Goal: Task Accomplishment & Management: Complete application form

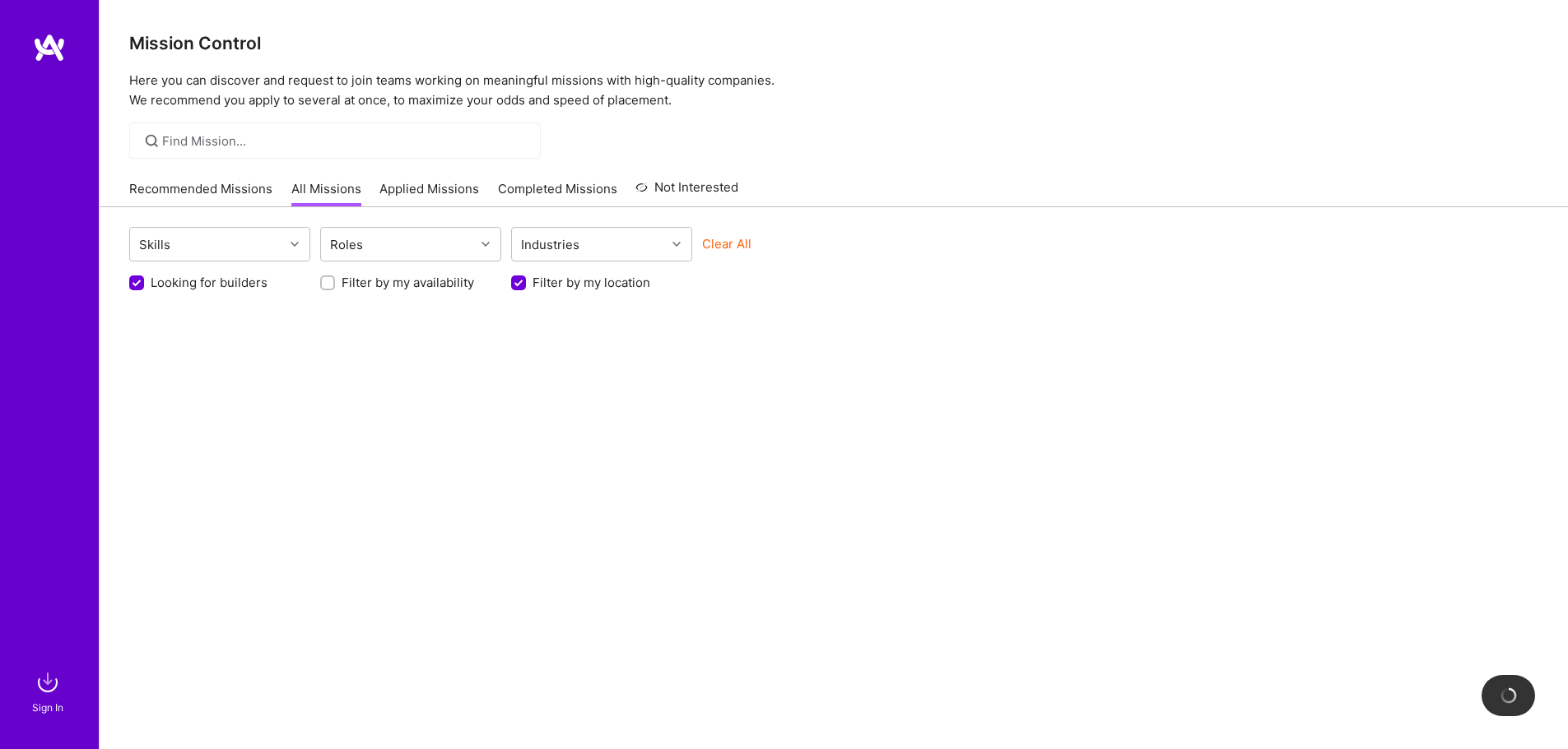
click at [408, 193] on link "Applied Missions" at bounding box center [429, 194] width 100 height 28
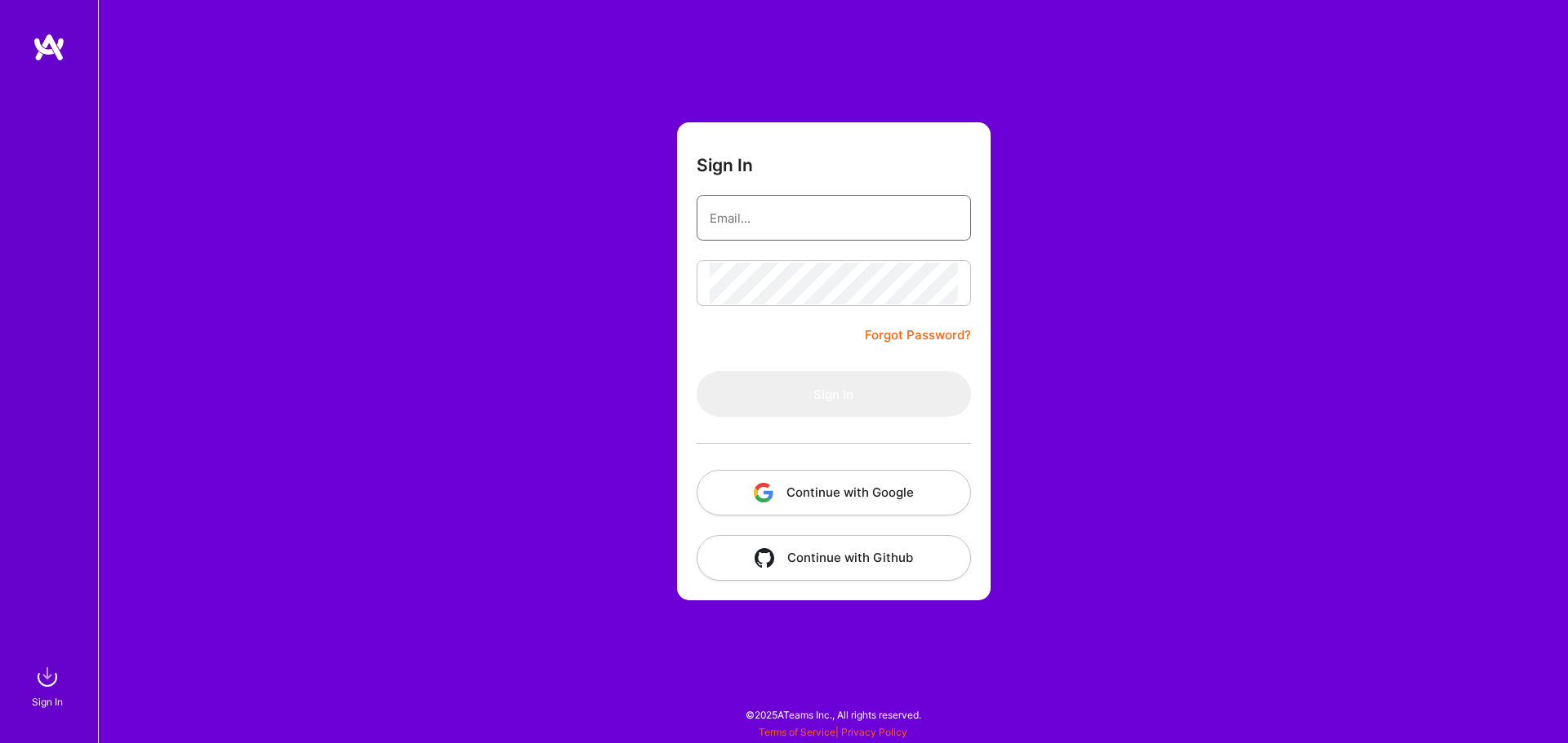
type input "[EMAIL_ADDRESS][DOMAIN_NAME]"
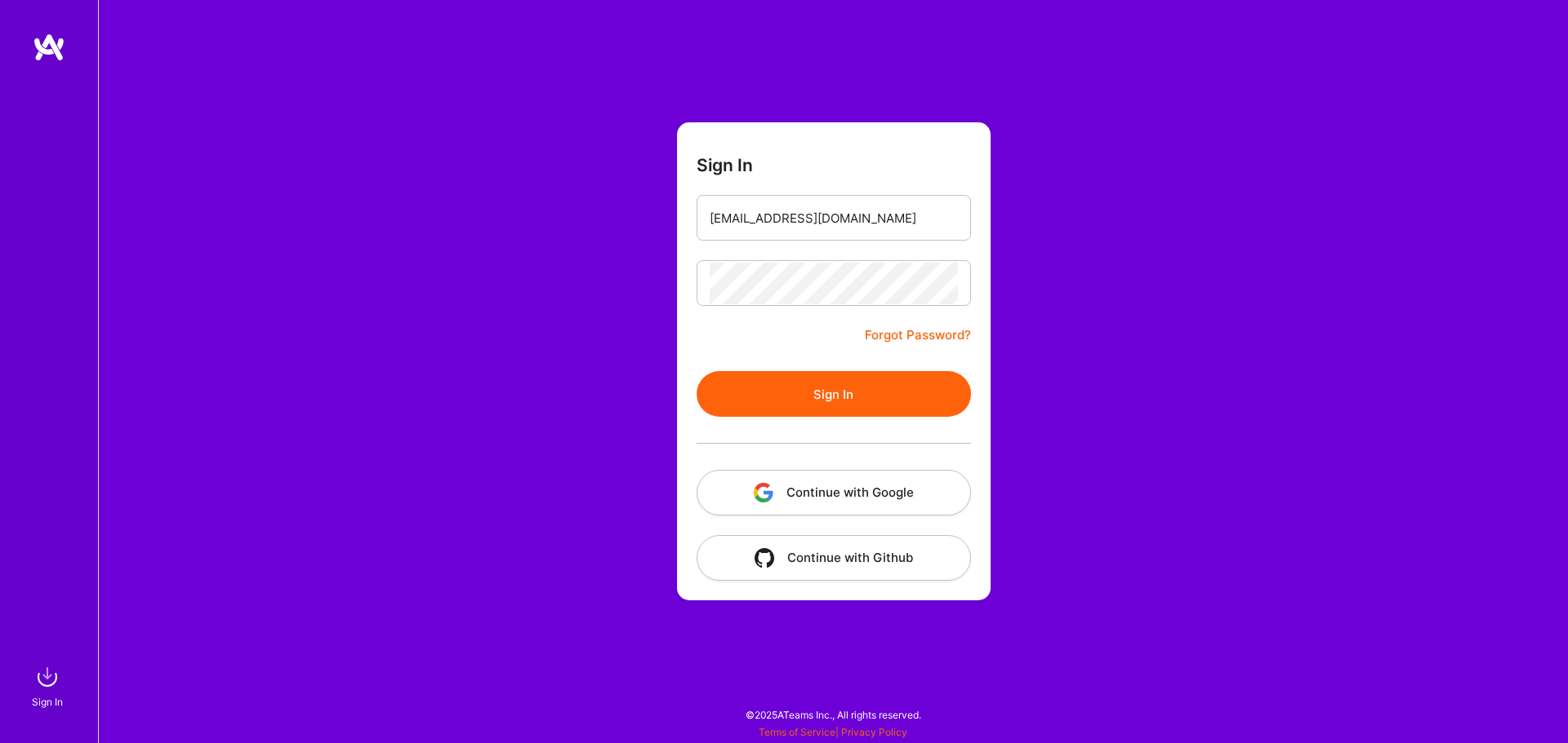
click at [876, 407] on button "Sign In" at bounding box center [833, 394] width 274 height 46
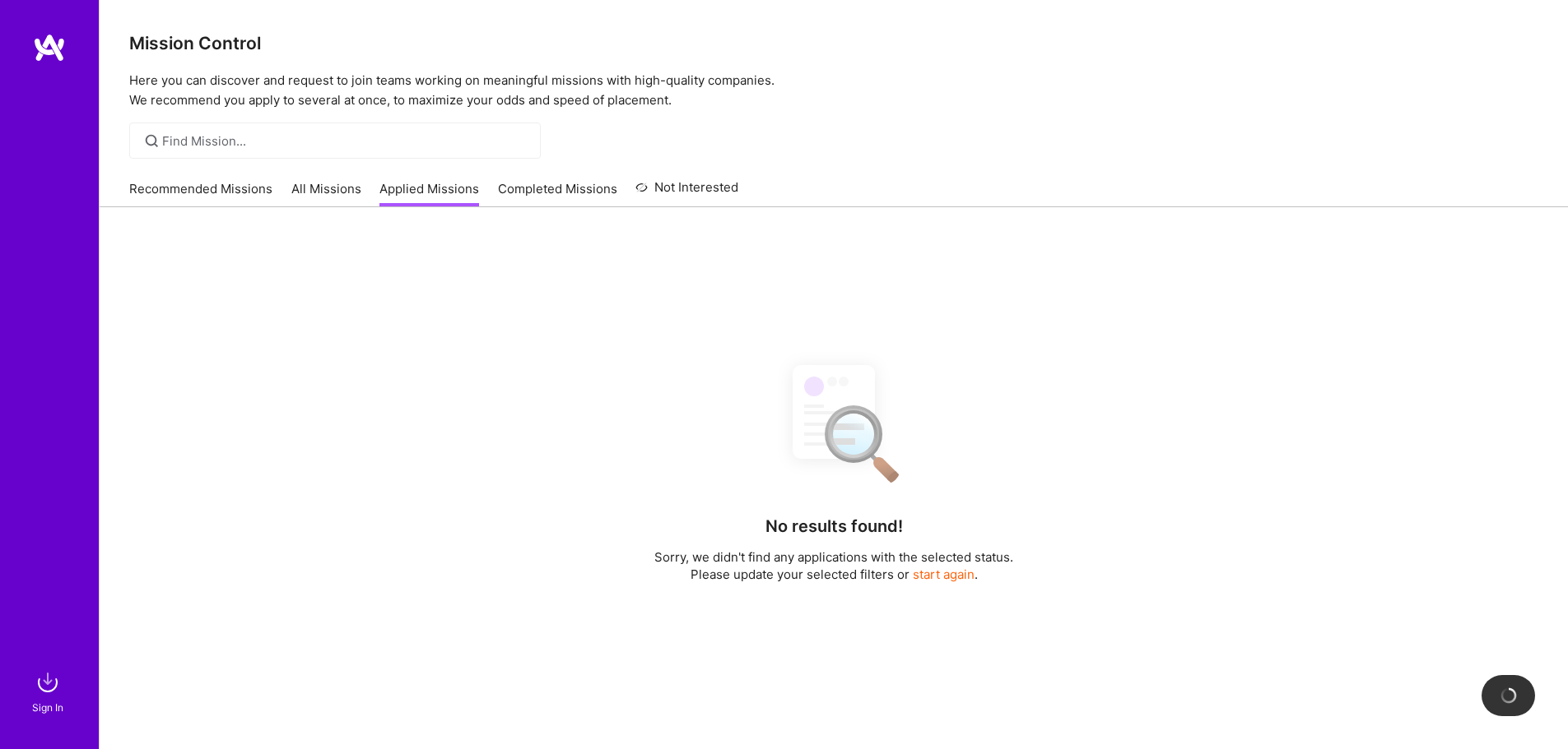
click at [536, 192] on link "Completed Missions" at bounding box center [557, 194] width 119 height 28
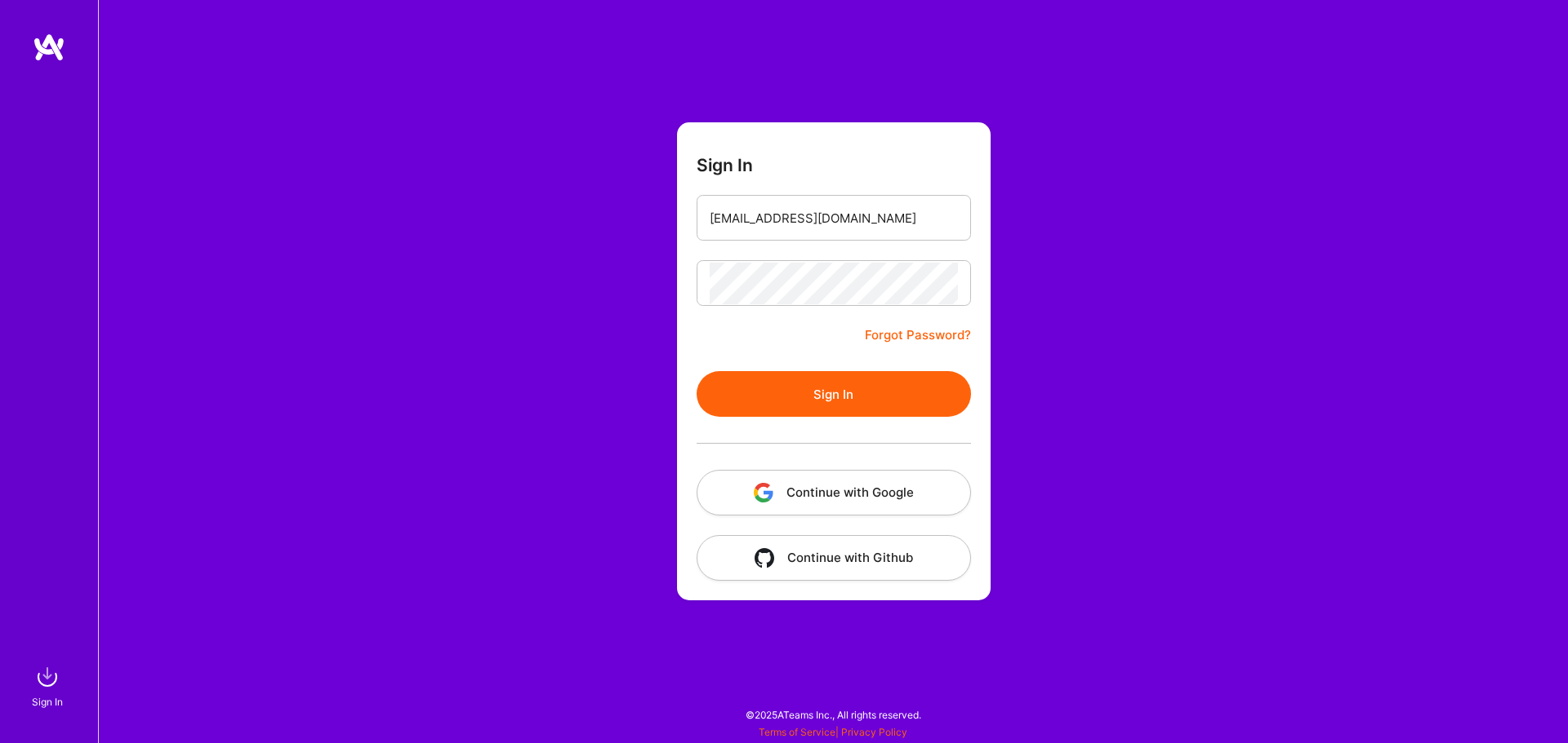
click at [775, 403] on button "Sign In" at bounding box center [833, 394] width 274 height 46
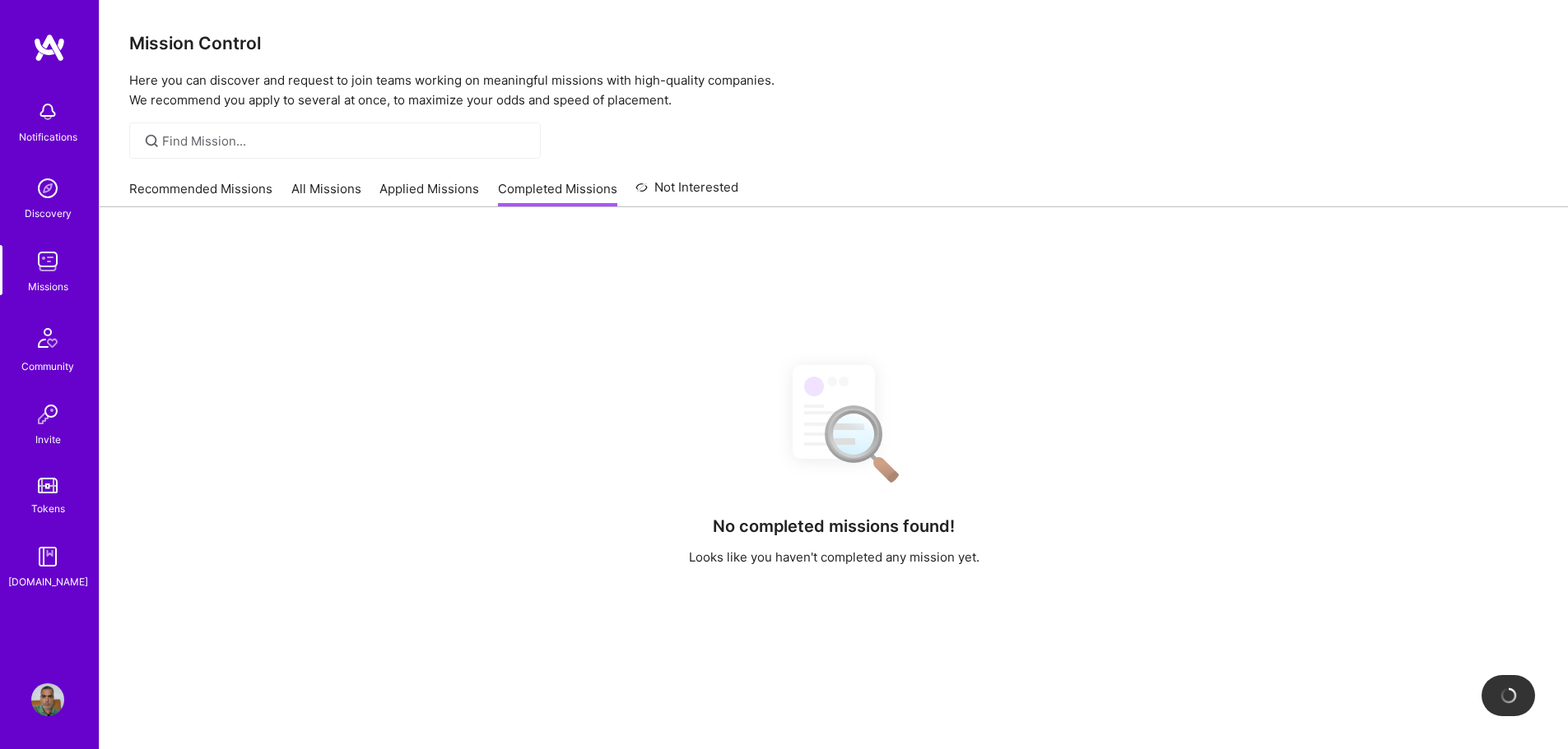
click at [416, 187] on link "Applied Missions" at bounding box center [429, 194] width 100 height 28
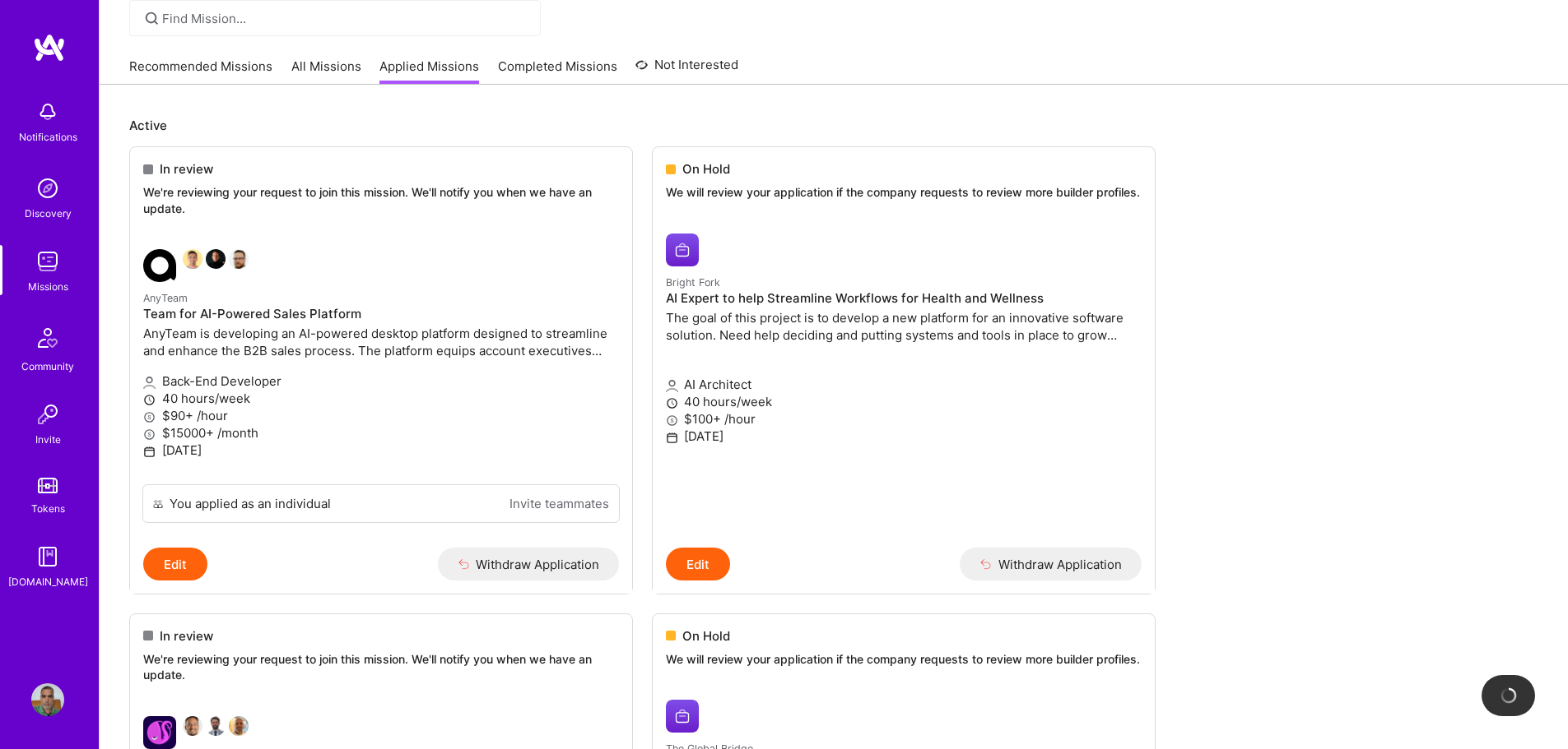
scroll to position [100, 0]
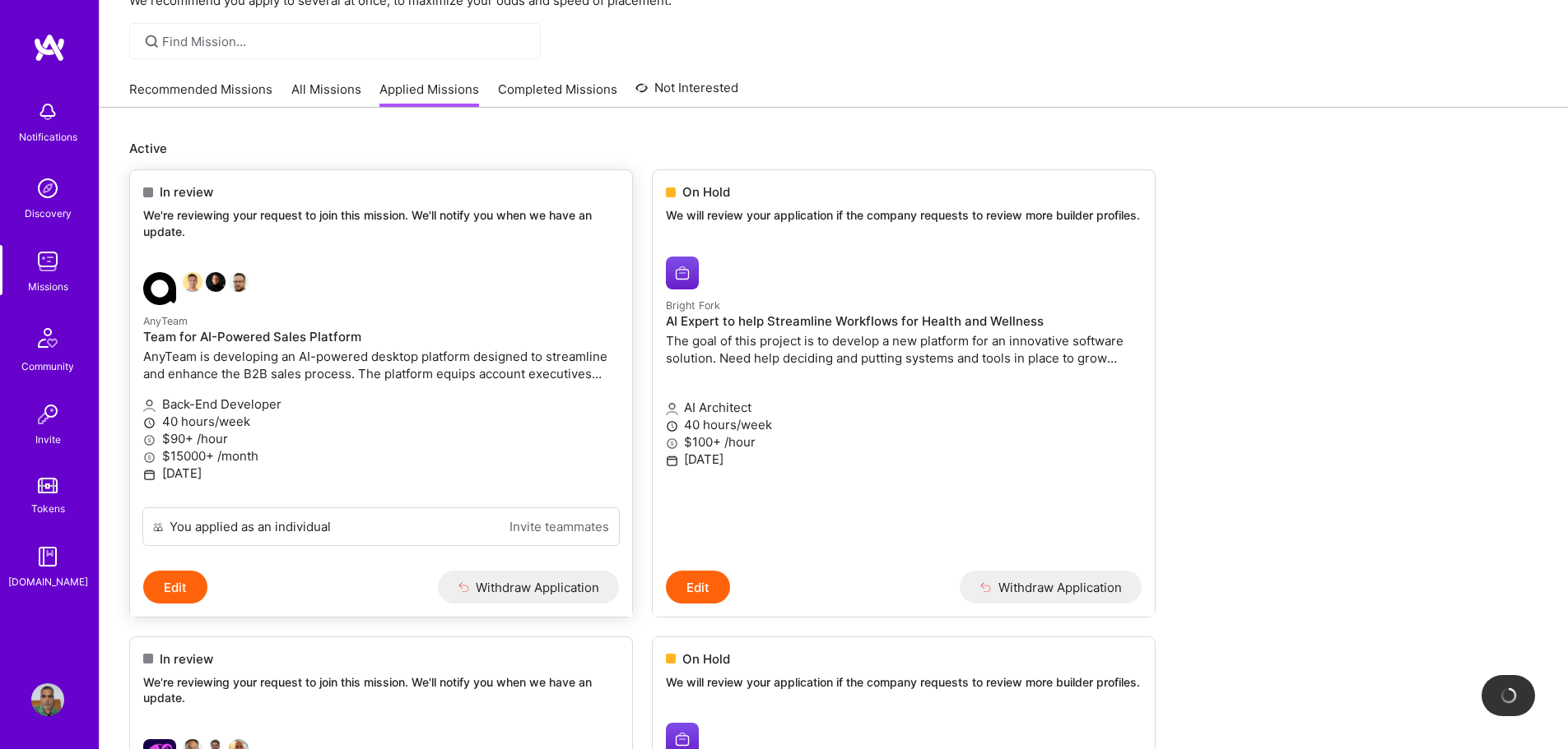
click at [388, 364] on p "AnyTeam is developing an AI-powered desktop platform designed to streamline and…" at bounding box center [380, 365] width 476 height 35
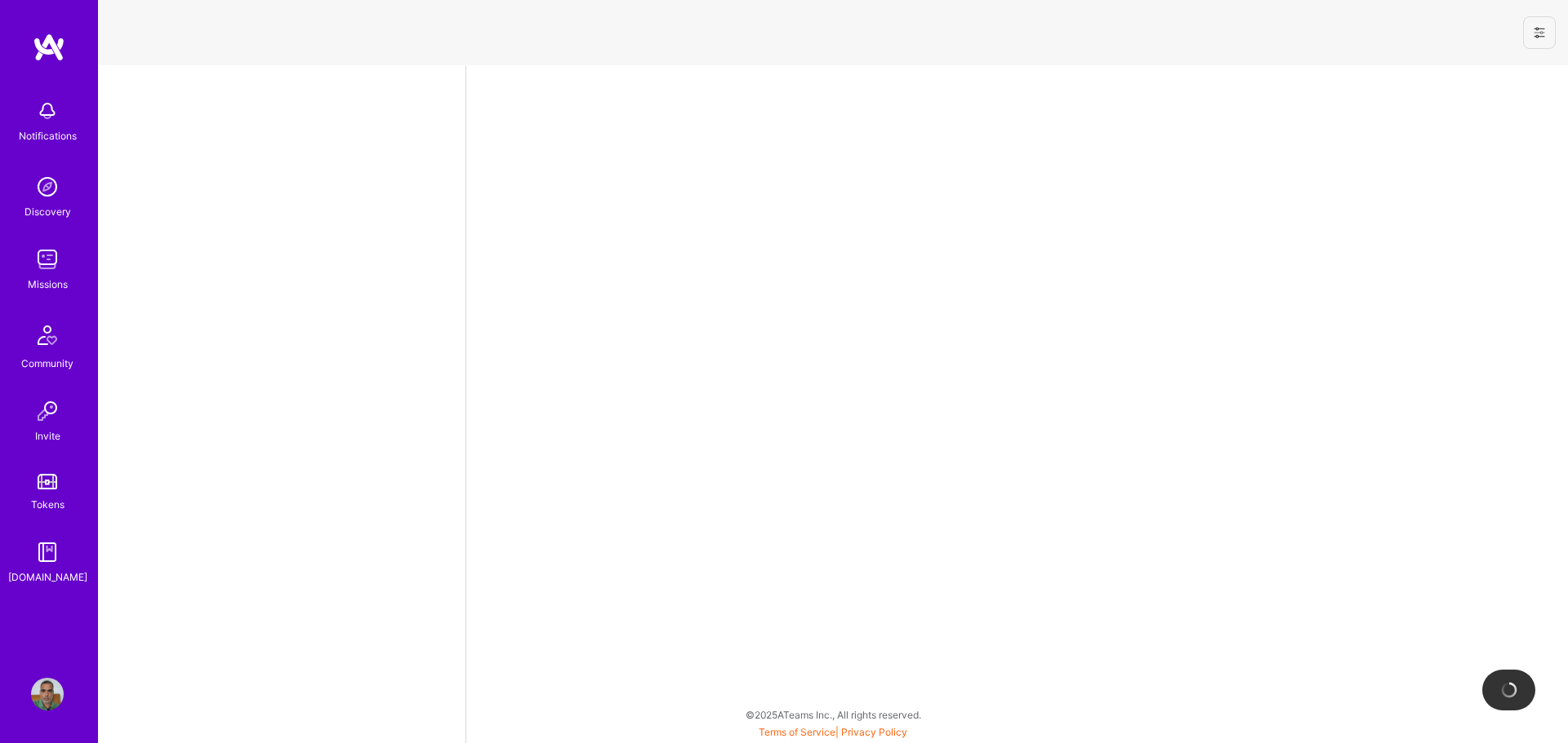
select select "IN"
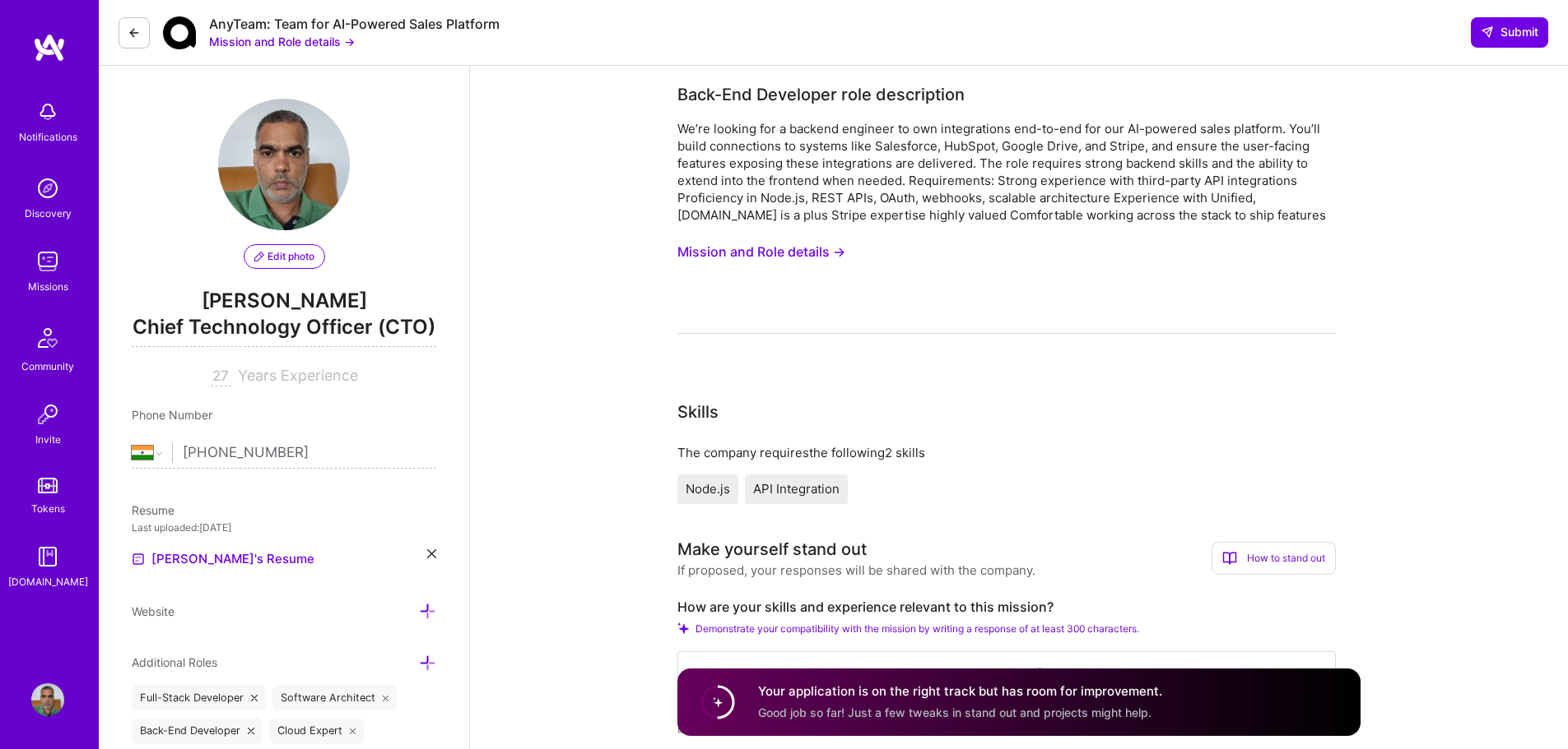
click at [808, 247] on button "Mission and Role details →" at bounding box center [761, 252] width 168 height 30
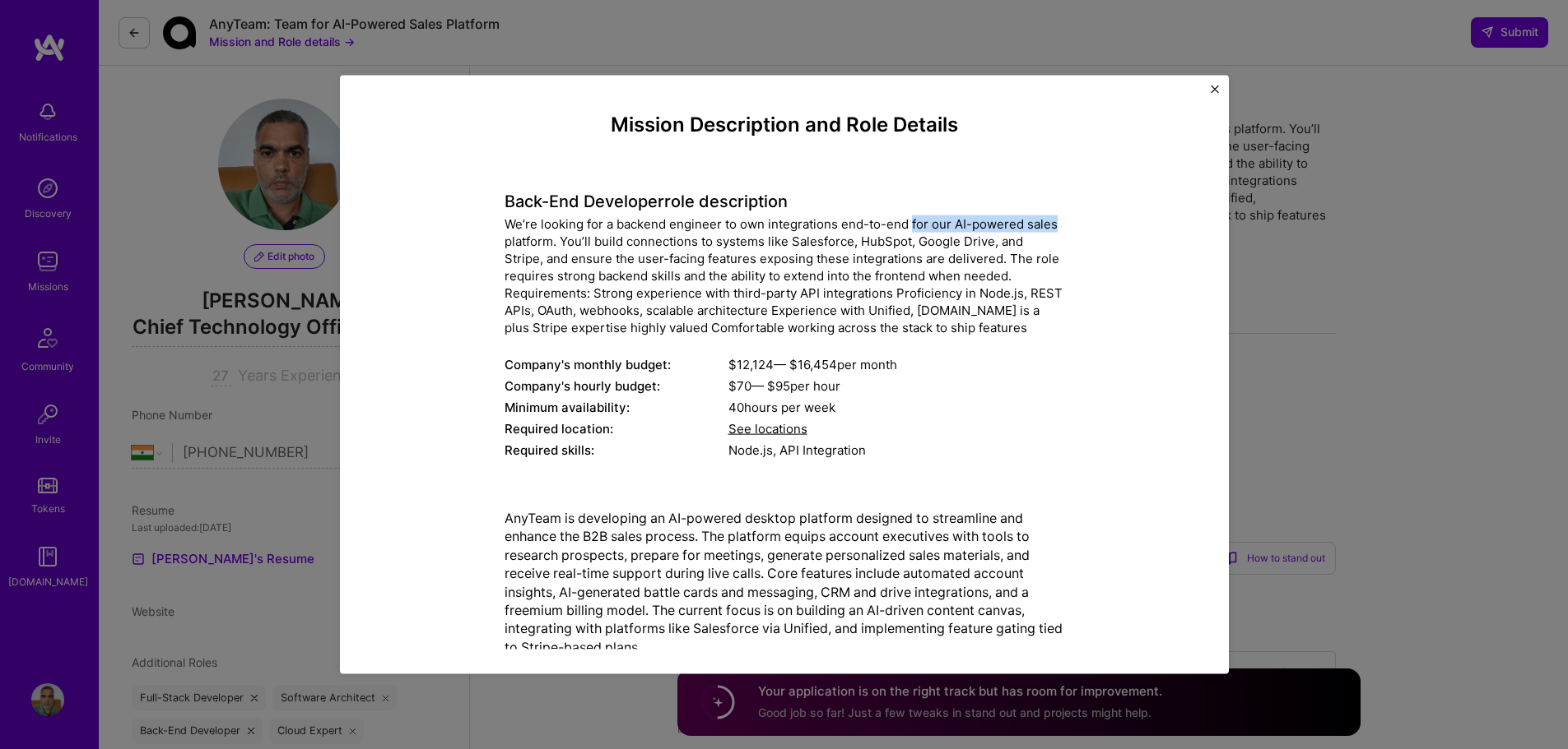
drag, startPoint x: 924, startPoint y: 227, endPoint x: 1122, endPoint y: 229, distance: 198.0
click at [1122, 229] on div "Mission Description and Role Details Back-End Developer role description We’re …" at bounding box center [784, 391] width 813 height 557
click at [778, 248] on div "We’re looking for a backend engineer to own integrations end-to-end for our AI-…" at bounding box center [785, 275] width 560 height 121
drag, startPoint x: 581, startPoint y: 239, endPoint x: 963, endPoint y: 368, distance: 403.2
click at [960, 341] on div "Back-End Developer role description We’re looking for a backend engineer to own…" at bounding box center [785, 316] width 560 height 294
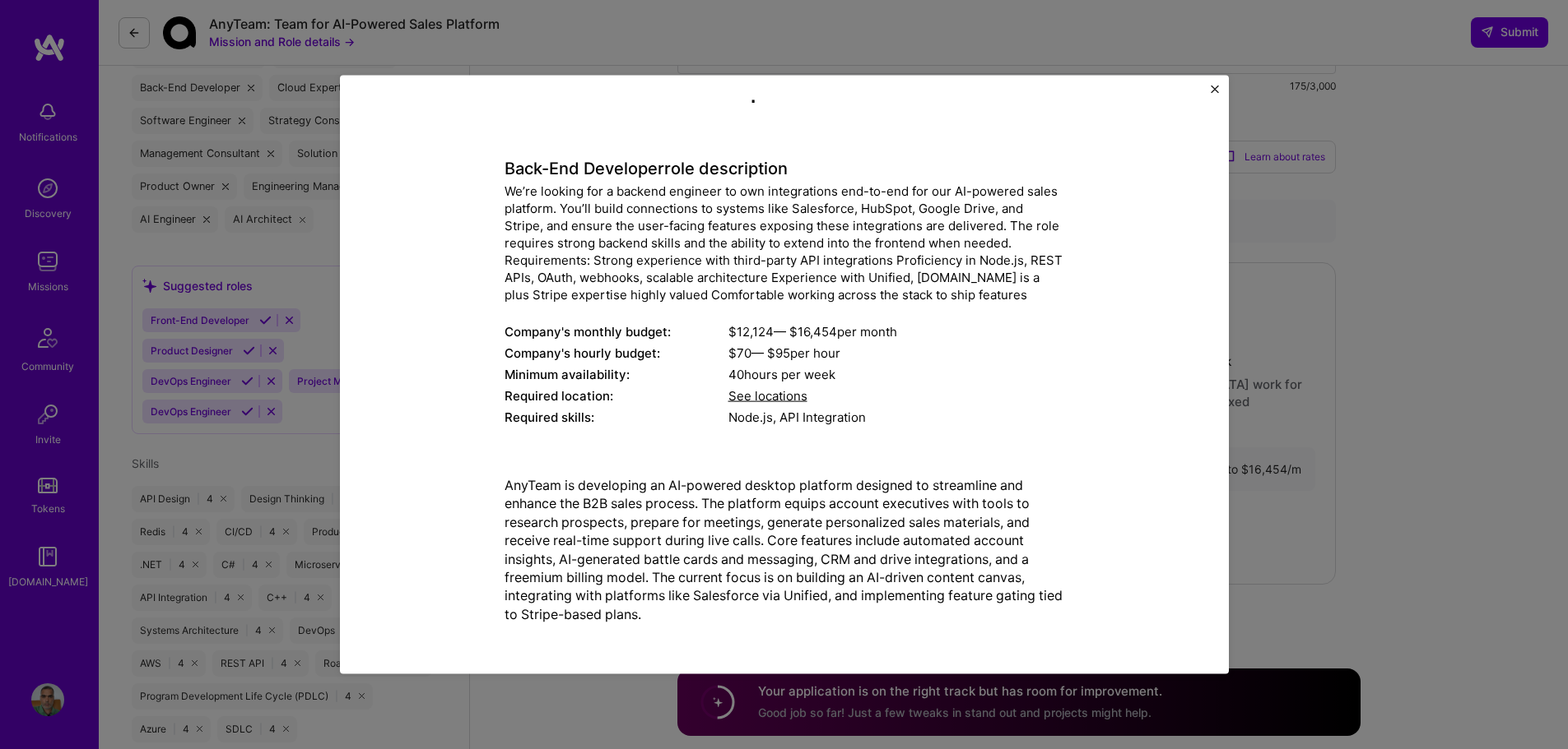
scroll to position [658, 0]
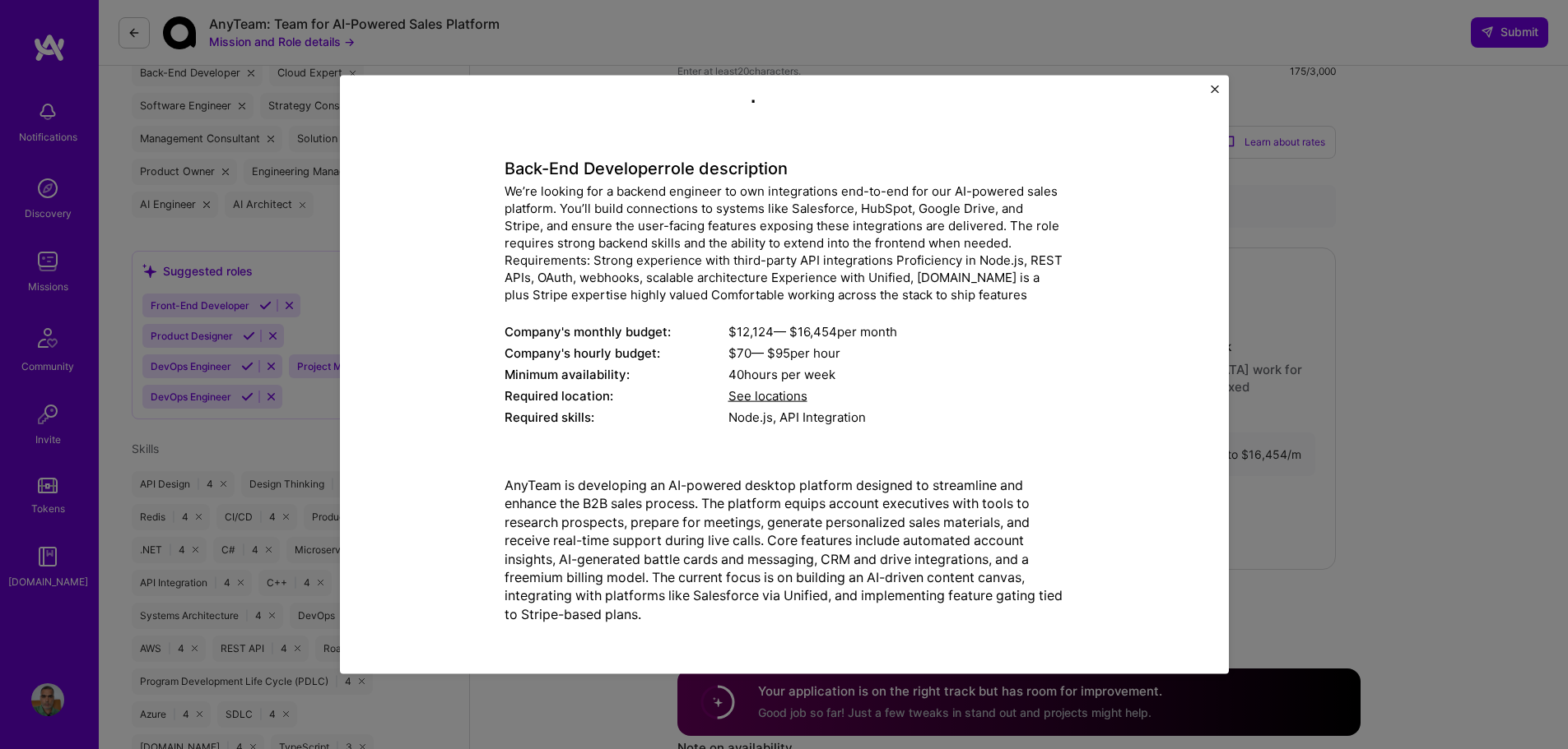
click at [596, 494] on p "AnyTeam is developing an AI-powered desktop platform designed to streamline and…" at bounding box center [785, 549] width 560 height 147
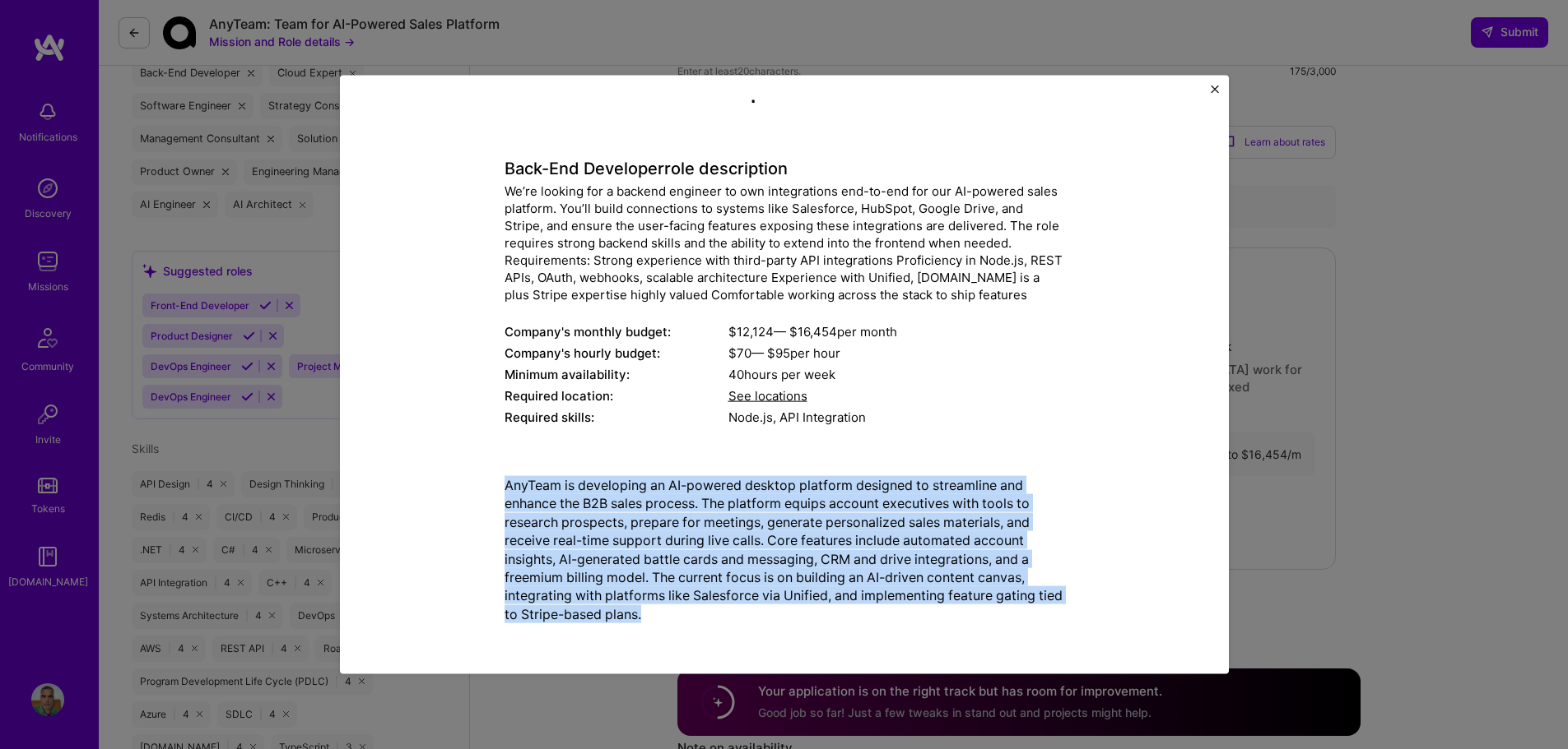
drag, startPoint x: 546, startPoint y: 482, endPoint x: 808, endPoint y: 665, distance: 319.6
click at [808, 665] on div "Mission Description and Role Details Back-End Developer role description We’re …" at bounding box center [784, 374] width 889 height 600
click at [851, 618] on p "AnyTeam is developing an AI-powered desktop platform designed to streamline and…" at bounding box center [785, 549] width 560 height 147
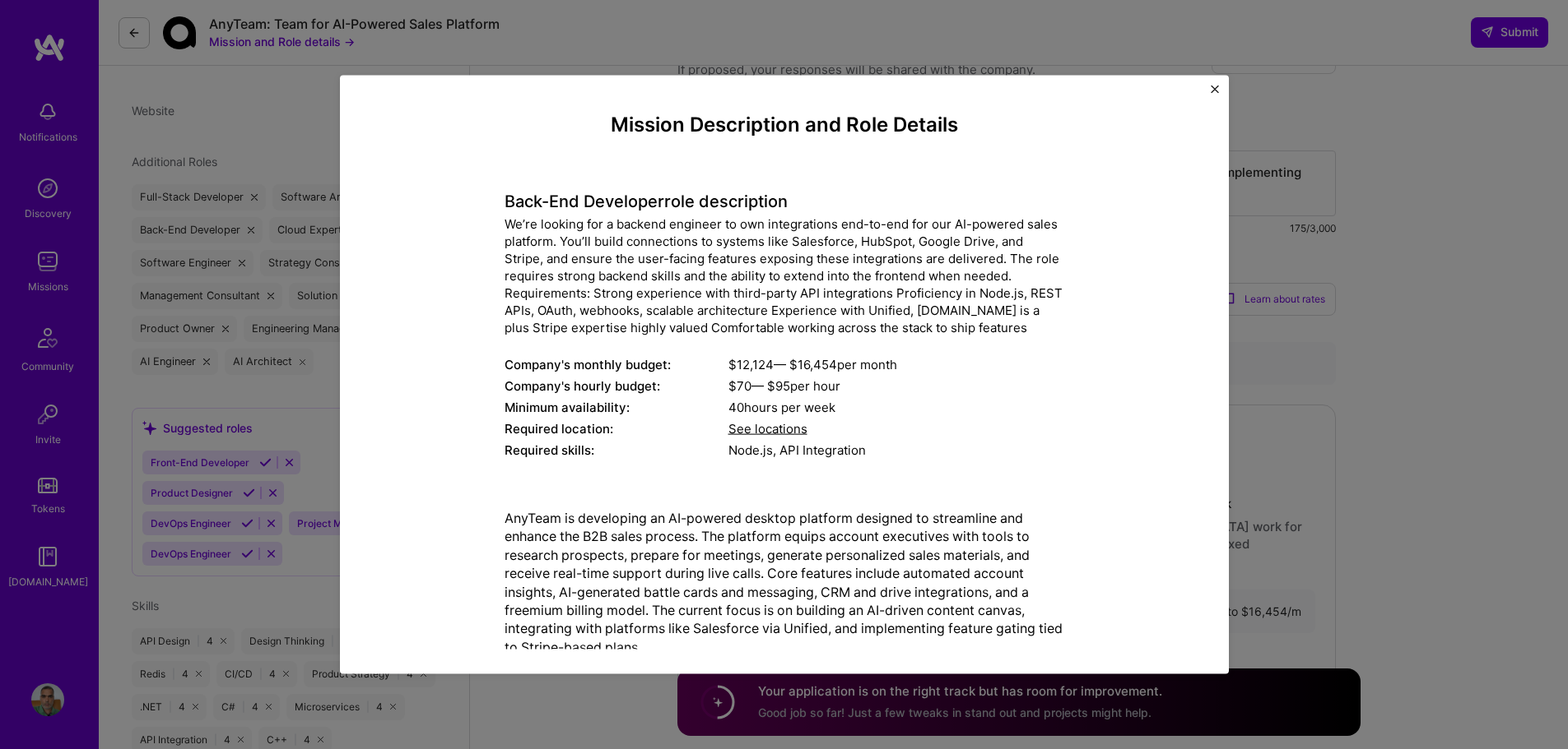
scroll to position [494, 0]
click at [1212, 89] on img "Close" at bounding box center [1214, 88] width 8 height 8
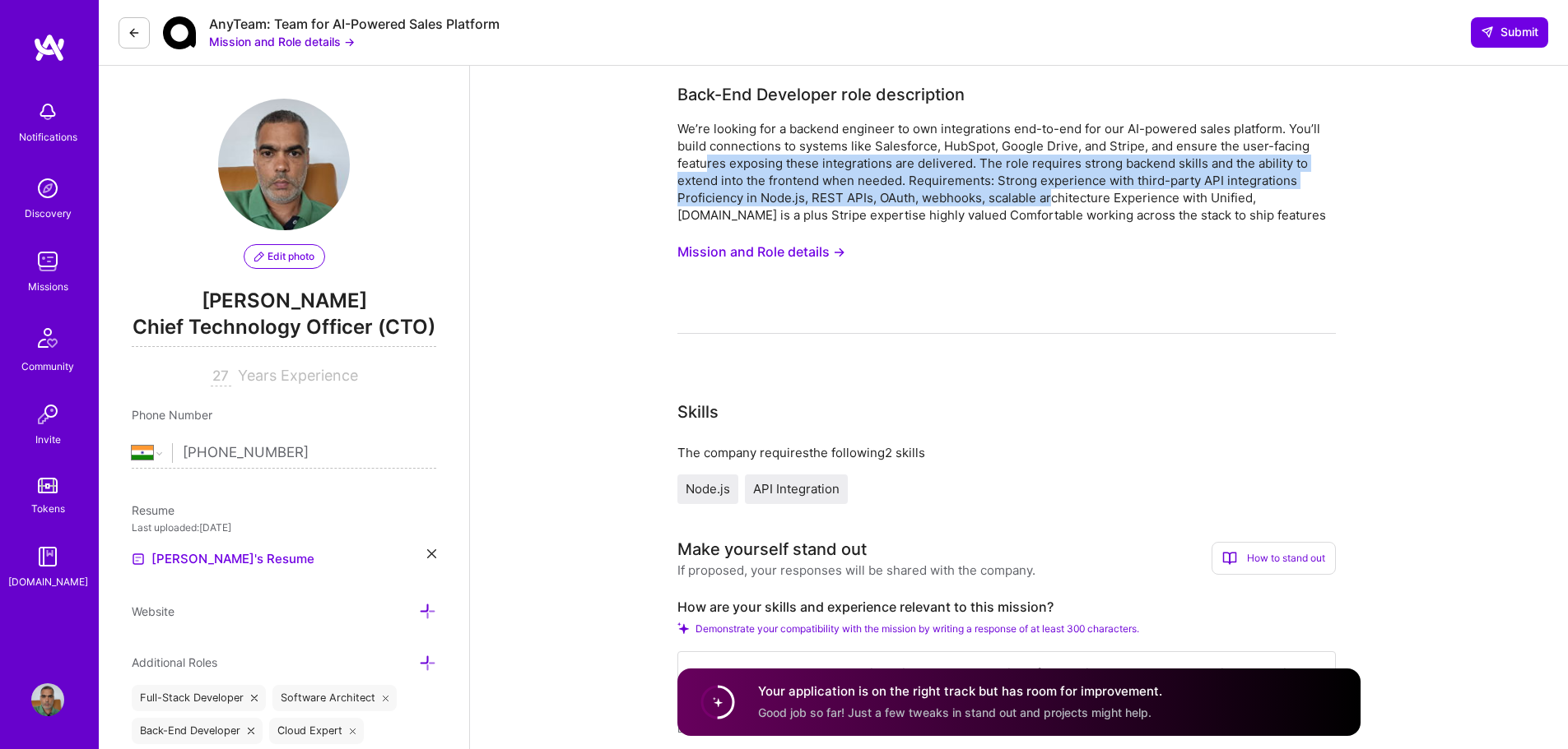
drag, startPoint x: 706, startPoint y: 159, endPoint x: 1062, endPoint y: 204, distance: 358.8
click at [1050, 205] on div "We’re looking for a backend engineer to own integrations end-to-end for our AI-…" at bounding box center [1006, 171] width 659 height 104
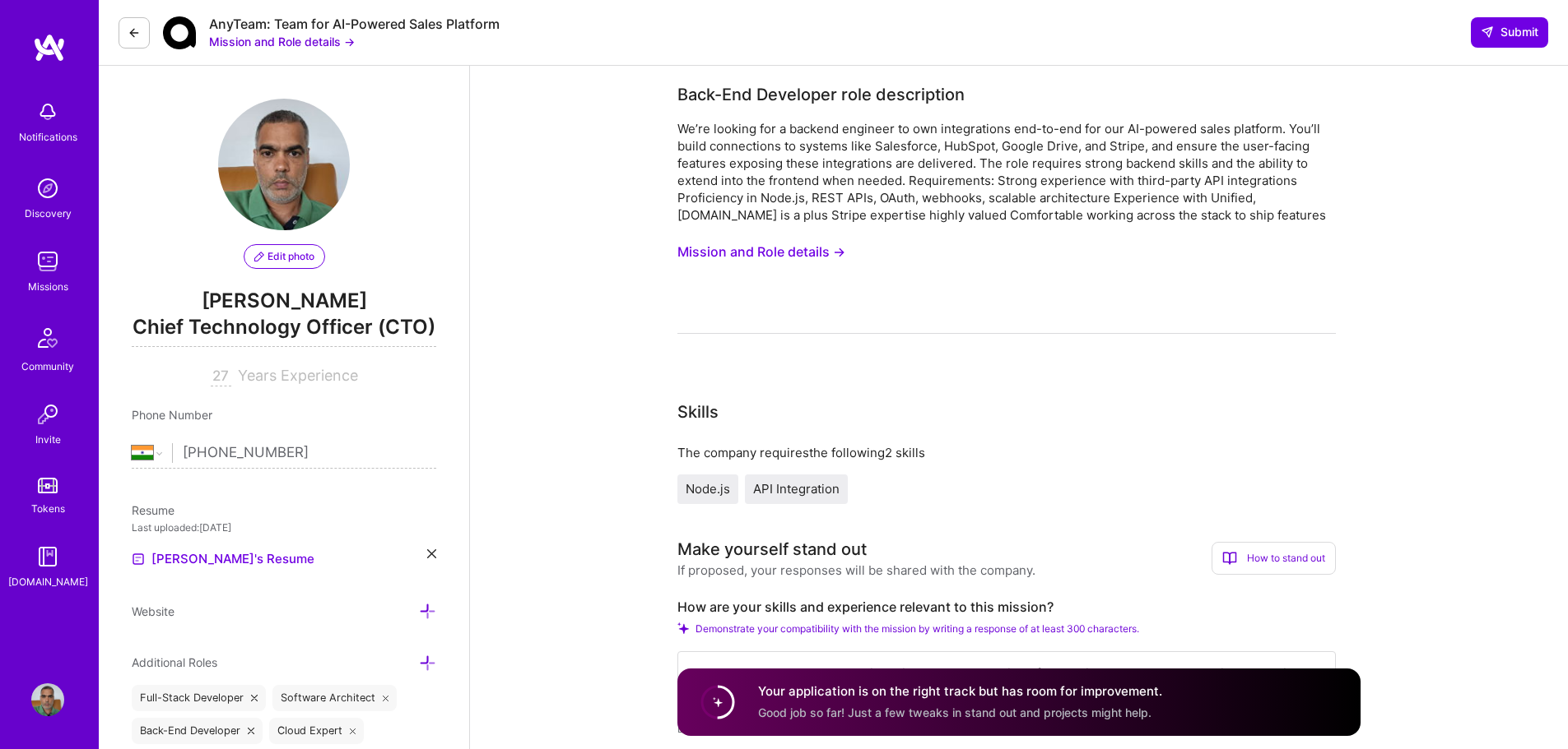
click at [1175, 209] on div "We’re looking for a backend engineer to own integrations end-to-end for our AI-…" at bounding box center [1006, 171] width 659 height 104
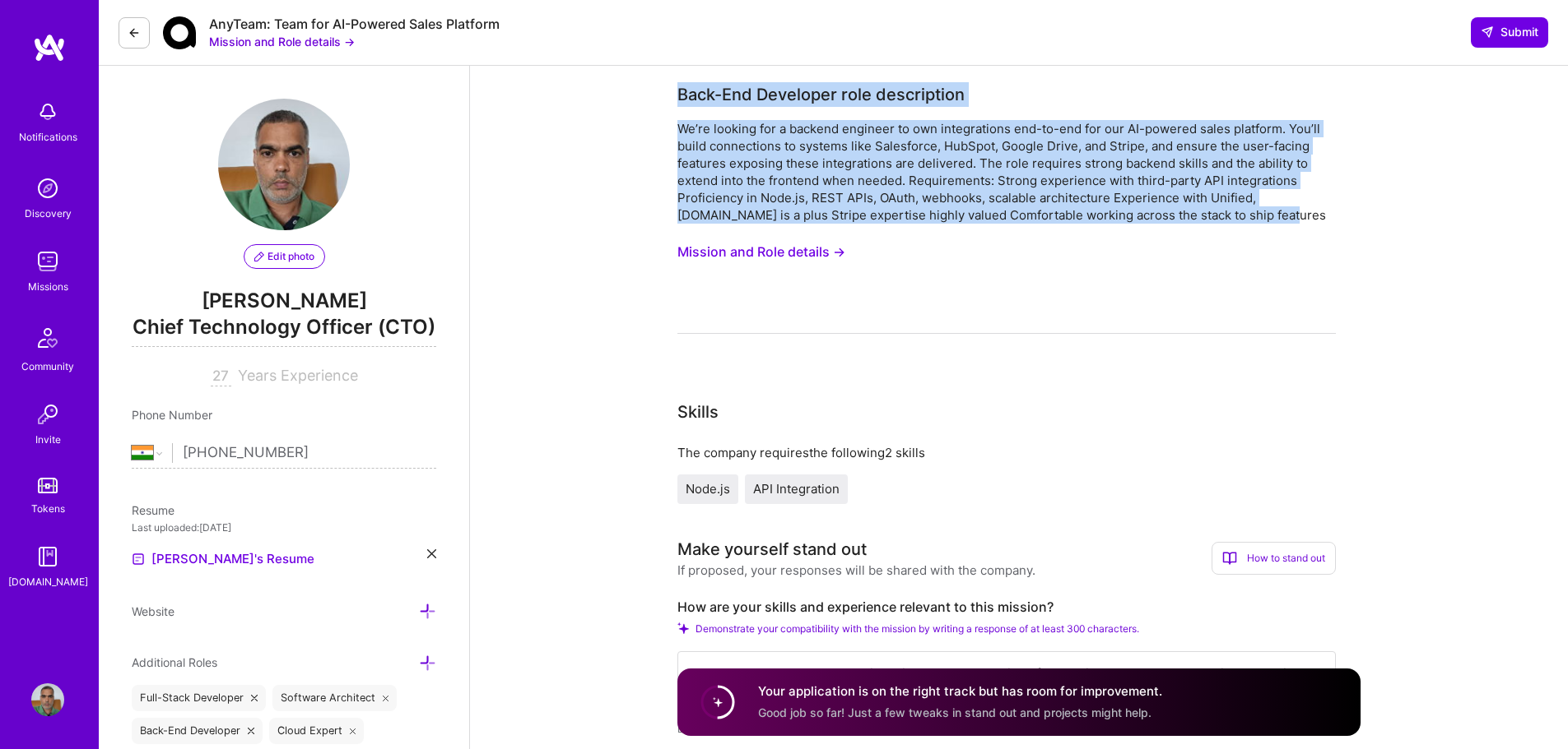
drag, startPoint x: 1220, startPoint y: 218, endPoint x: 553, endPoint y: 106, distance: 676.3
drag, startPoint x: 677, startPoint y: 131, endPoint x: 1223, endPoint y: 219, distance: 553.0
click at [1223, 219] on div "We’re looking for a backend engineer to own integrations end-to-end for our AI-…" at bounding box center [1006, 171] width 659 height 104
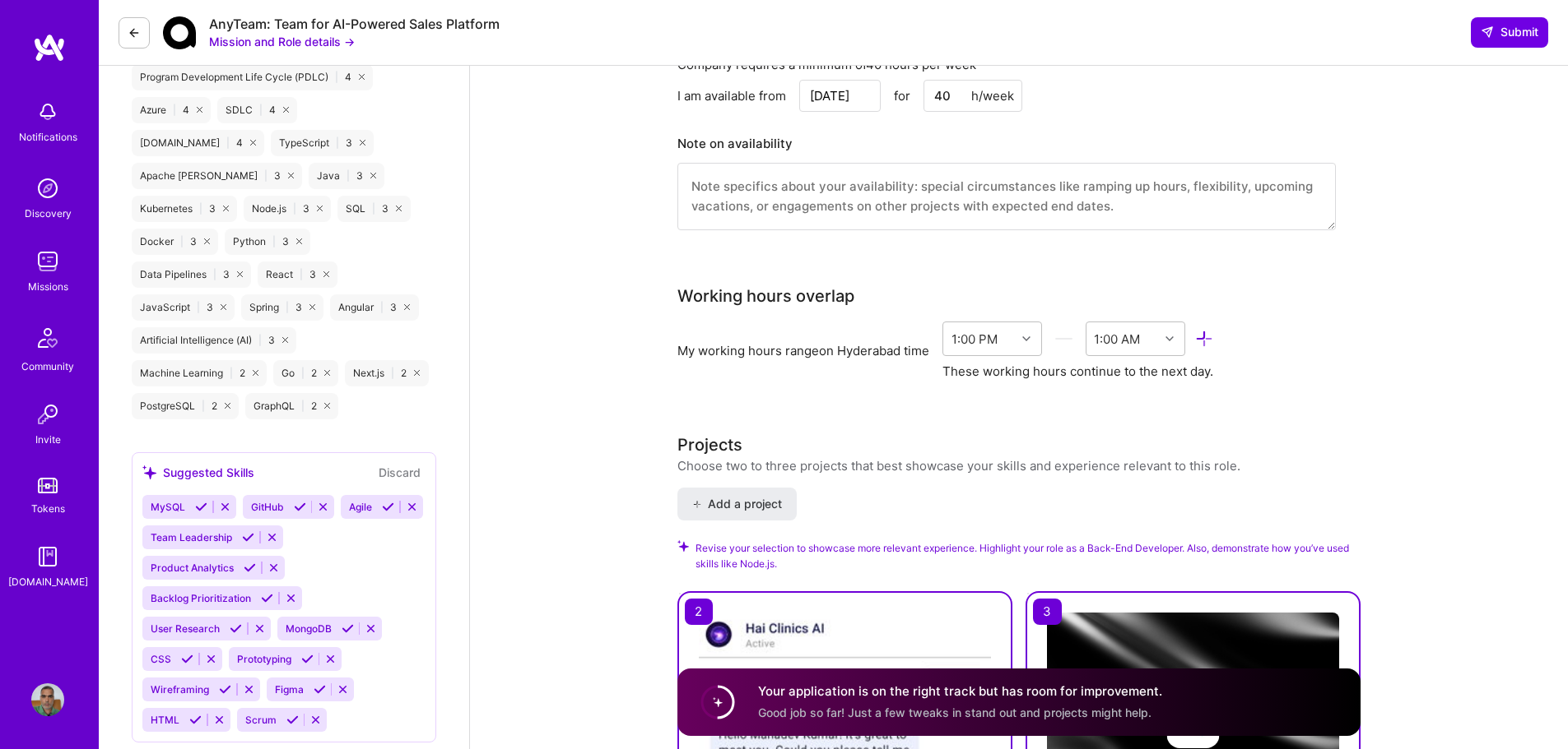
scroll to position [1234, 0]
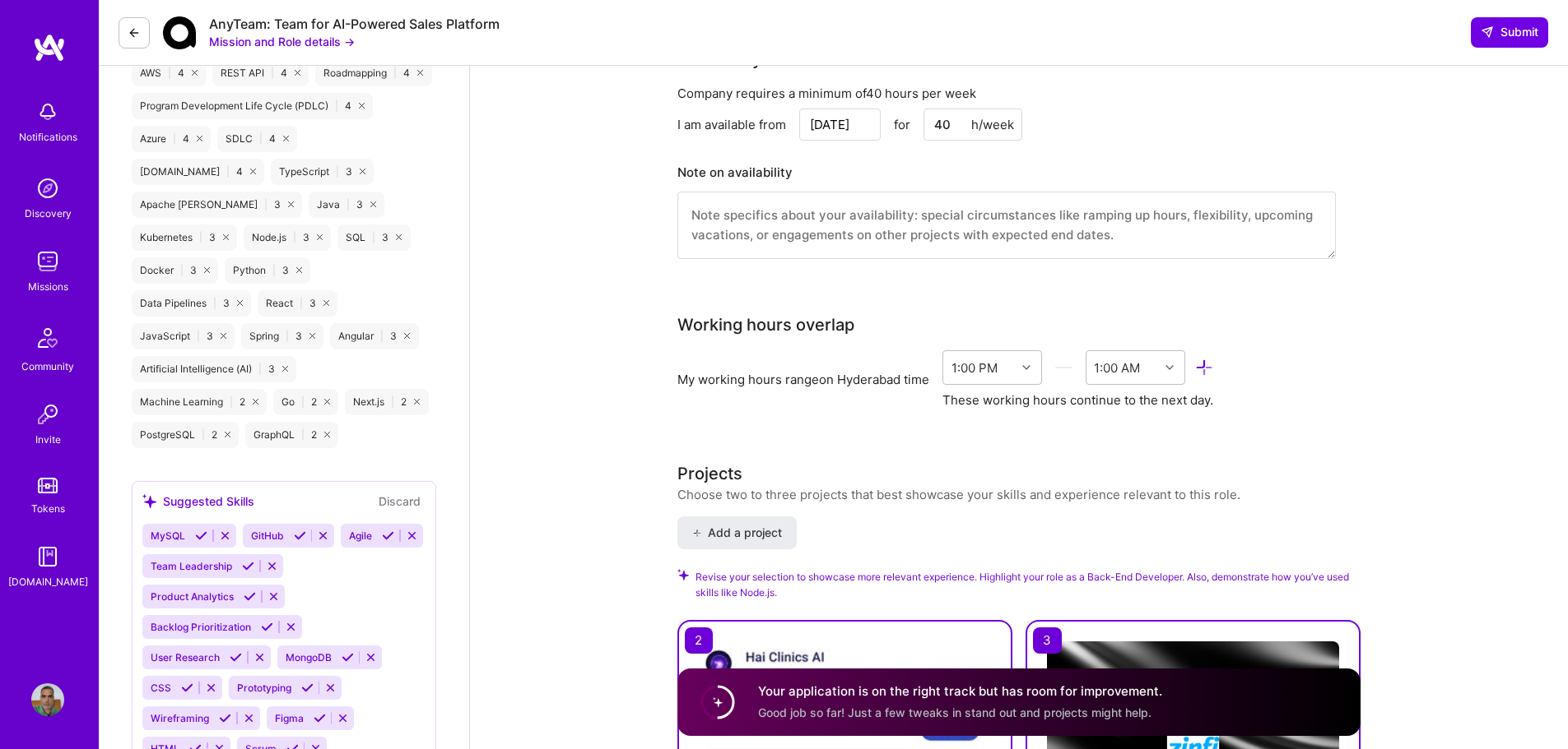
click at [132, 28] on icon at bounding box center [134, 33] width 13 height 13
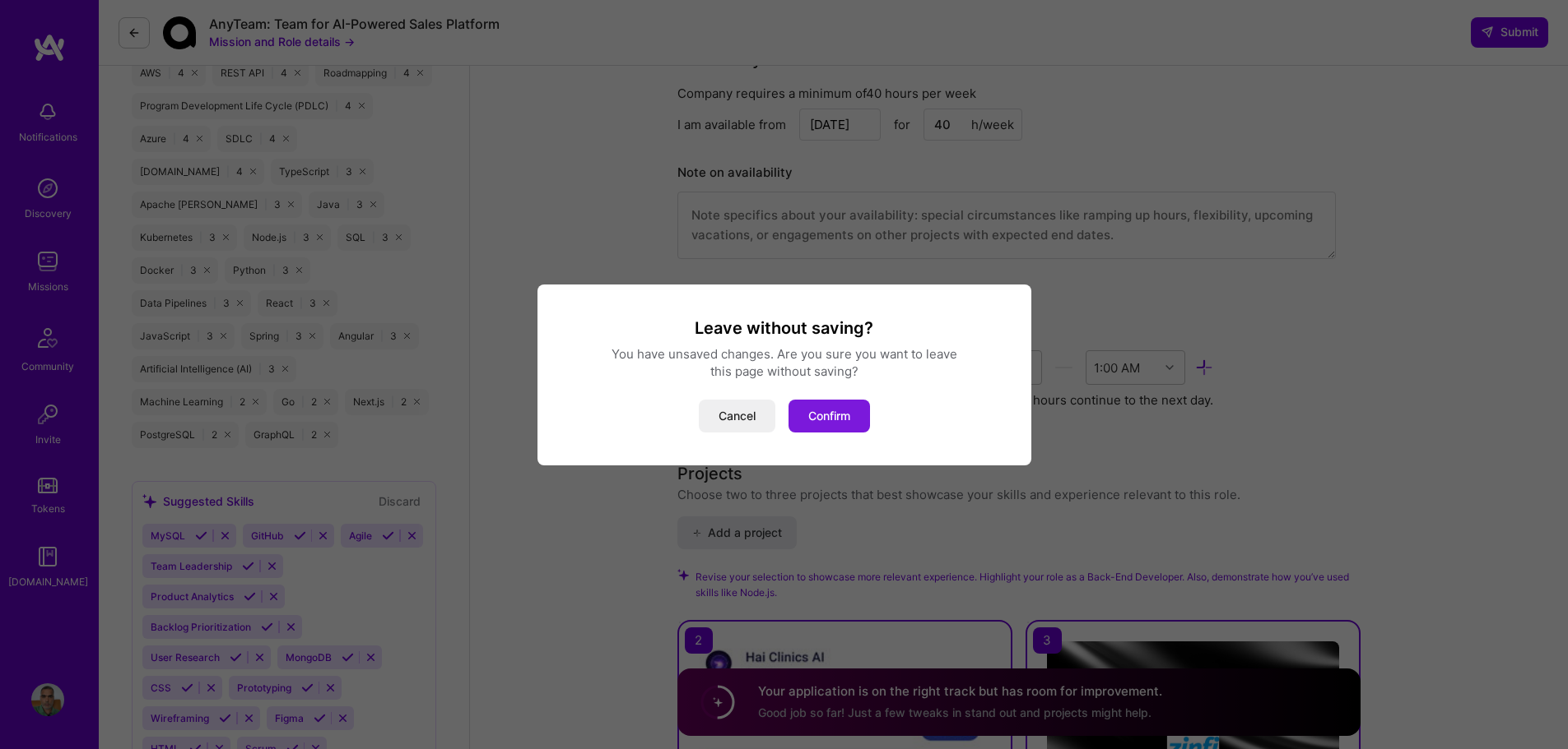
click at [810, 416] on button "Confirm" at bounding box center [829, 416] width 82 height 33
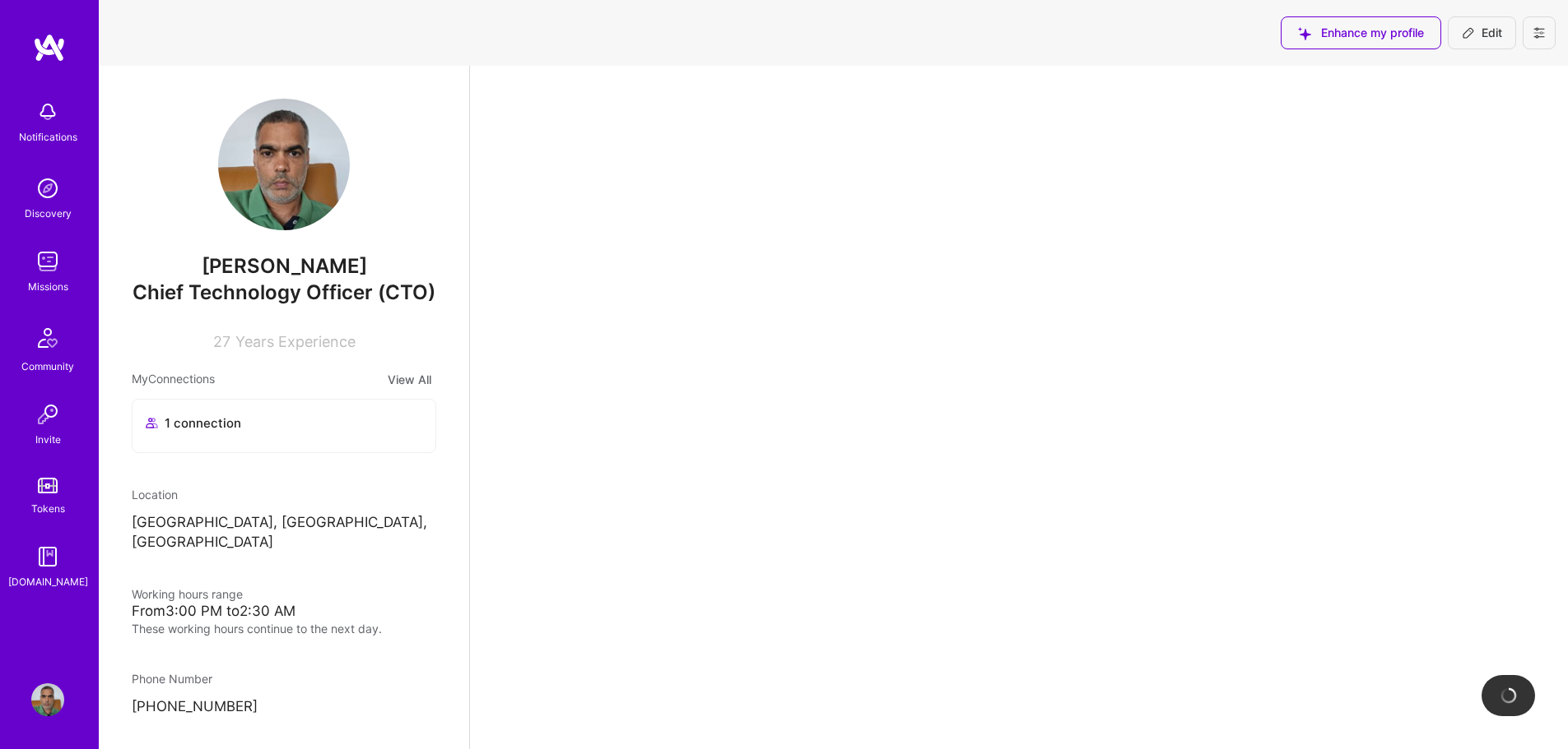
scroll to position [1135, 0]
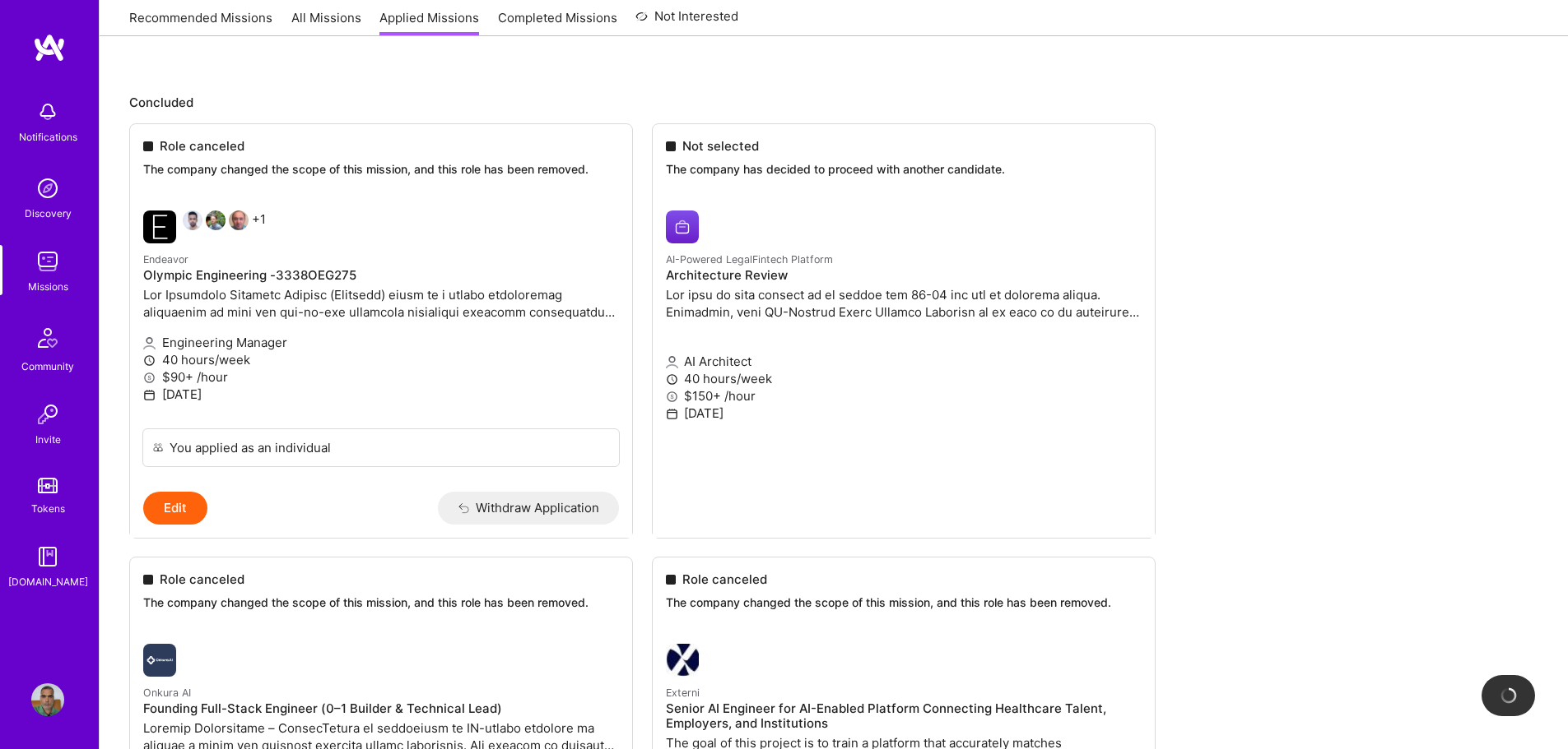
scroll to position [100, 0]
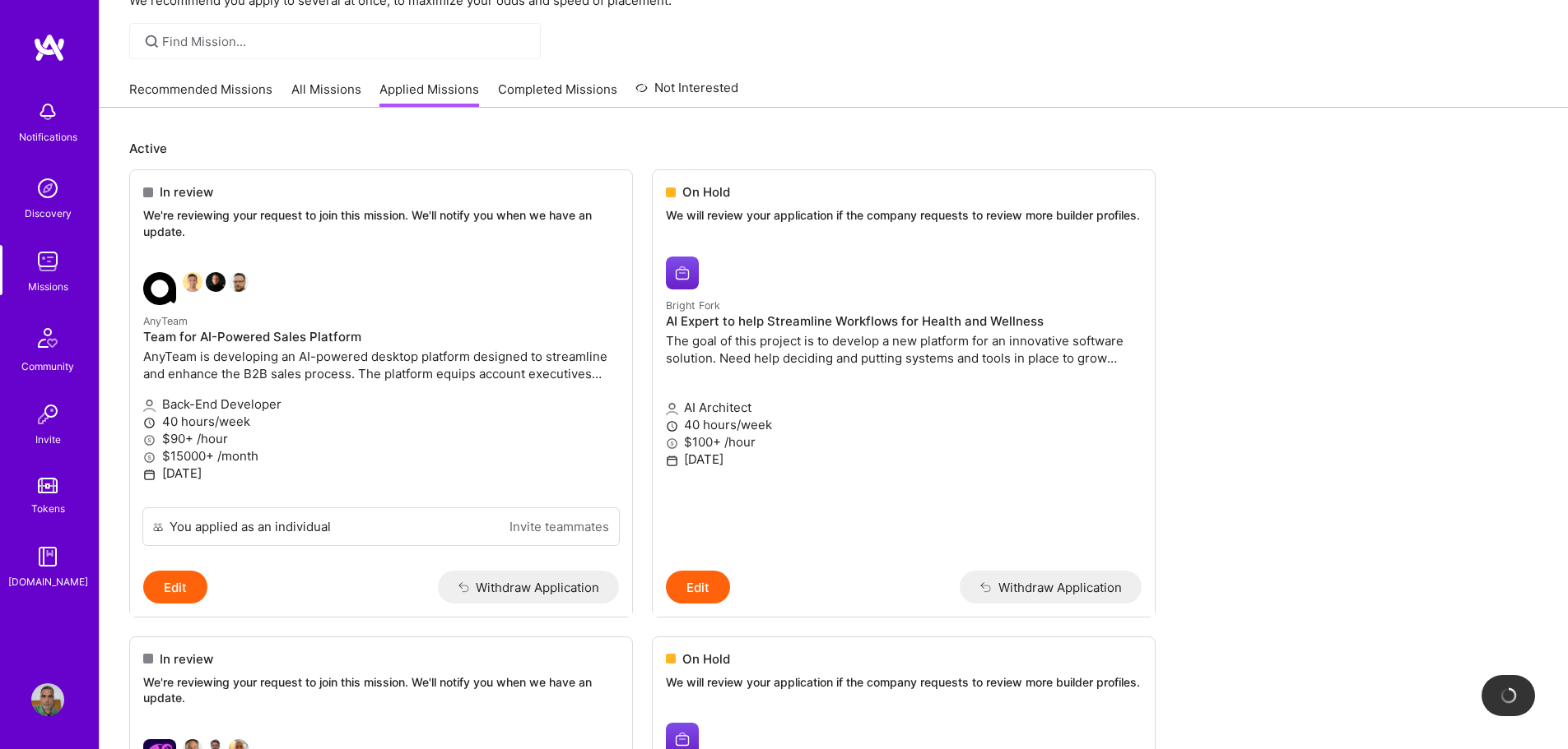
click at [337, 100] on link "All Missions" at bounding box center [326, 94] width 70 height 28
